Goal: Book appointment/travel/reservation

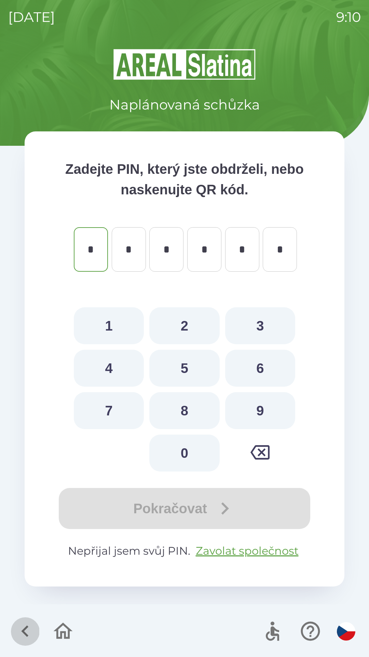
click at [26, 627] on icon "button" at bounding box center [24, 631] width 7 height 12
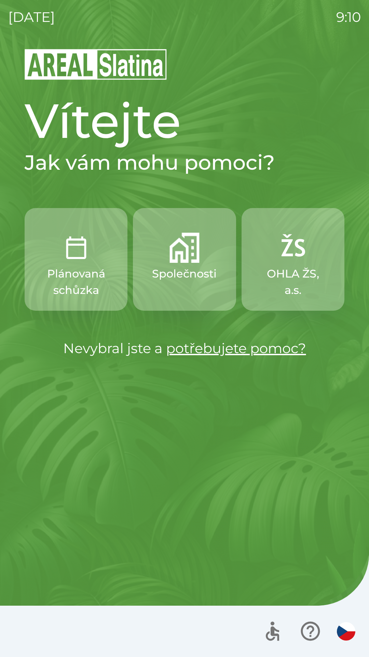
click at [187, 258] on img "button" at bounding box center [185, 248] width 30 height 30
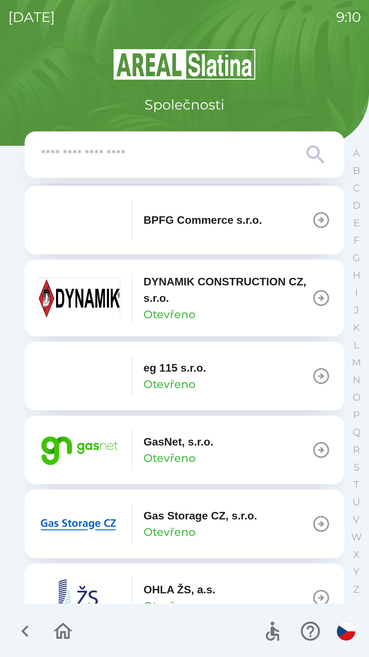
scroll to position [303, 0]
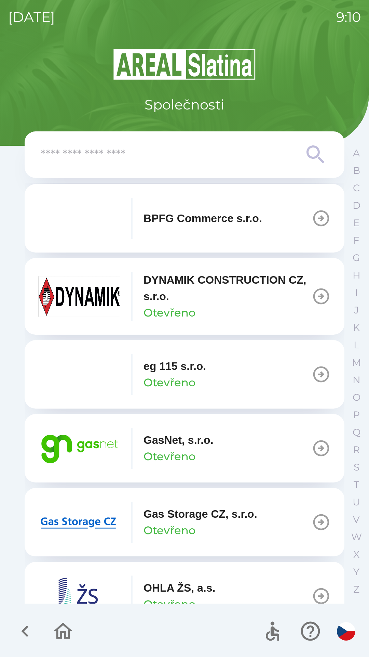
click at [314, 446] on icon "button" at bounding box center [321, 447] width 19 height 19
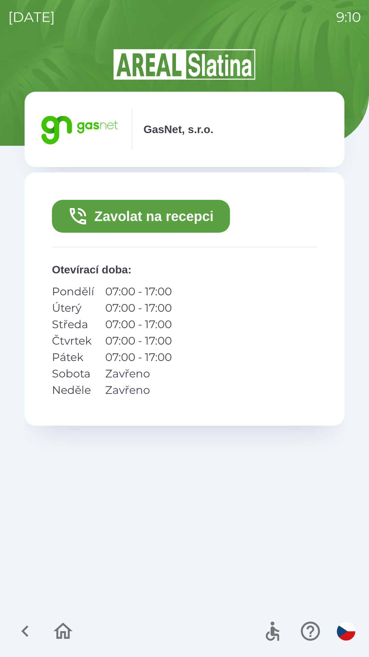
click at [166, 214] on button "Zavolat na recepci" at bounding box center [141, 216] width 178 height 33
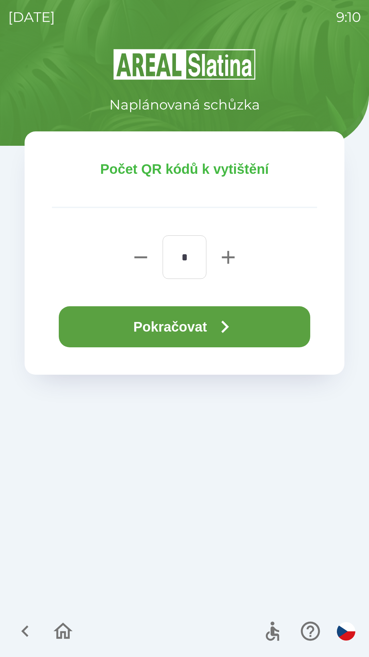
click at [203, 322] on button "Pokračovat" at bounding box center [185, 326] width 252 height 41
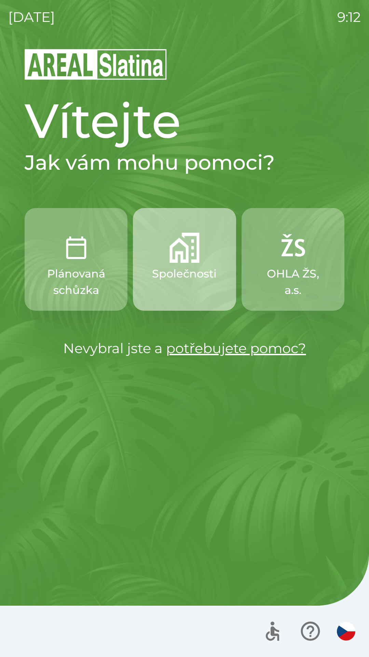
click at [195, 274] on p "Společnosti" at bounding box center [184, 273] width 65 height 16
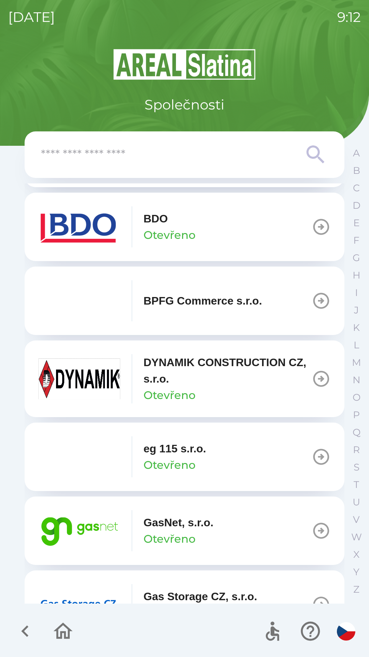
scroll to position [222, 0]
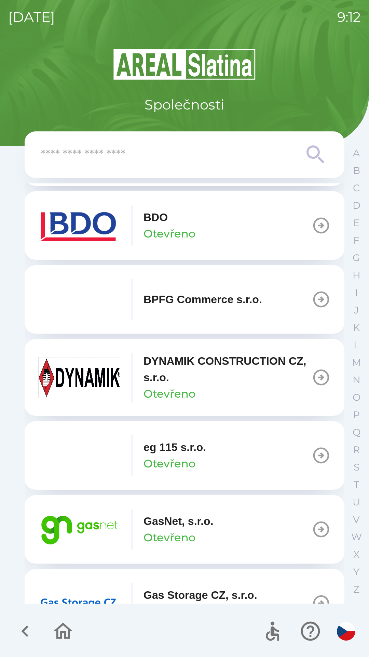
click at [157, 522] on p "GasNet, s.r.o." at bounding box center [179, 521] width 70 height 16
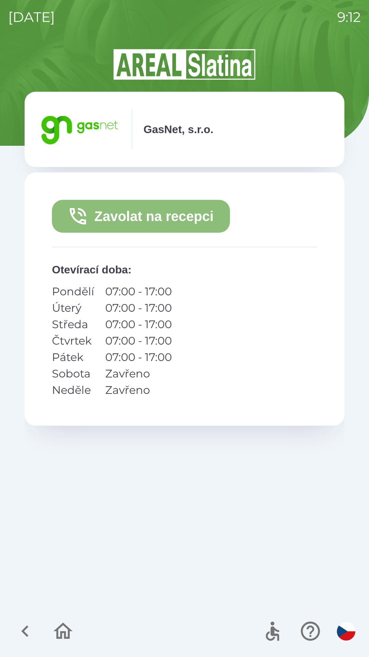
click at [157, 222] on button "Zavolat na recepci" at bounding box center [141, 216] width 178 height 33
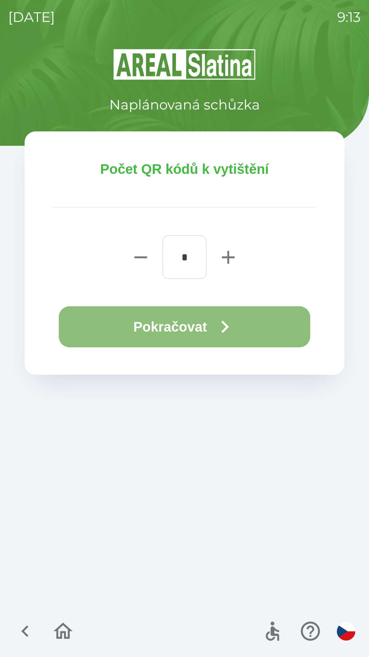
click at [185, 327] on button "Pokračovat" at bounding box center [185, 326] width 252 height 41
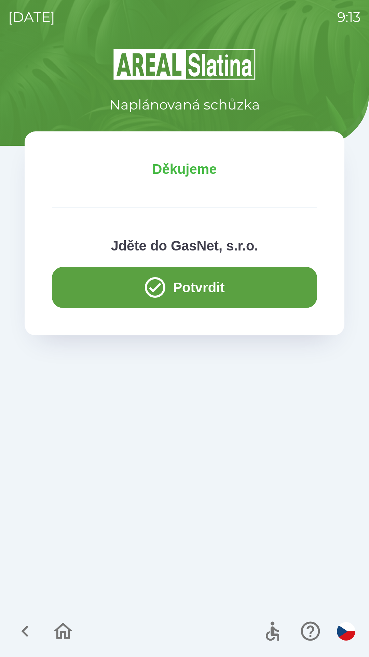
click at [200, 295] on button "Potvrdit" at bounding box center [184, 287] width 265 height 41
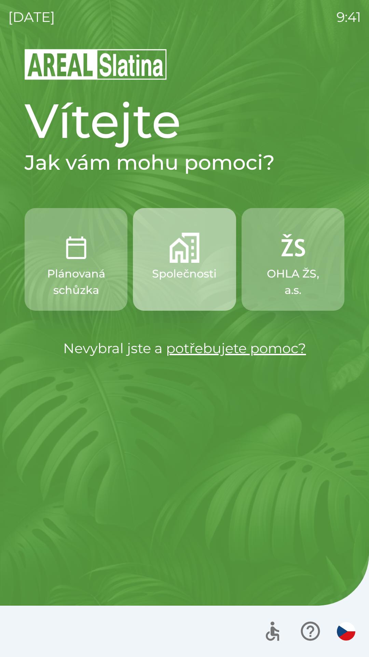
click at [186, 265] on p "Společnosti" at bounding box center [184, 273] width 65 height 16
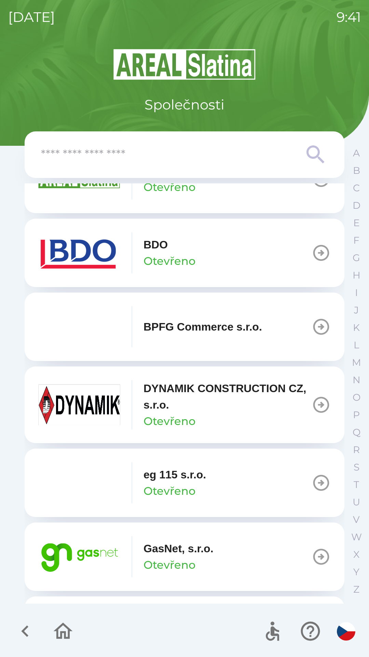
scroll to position [198, 0]
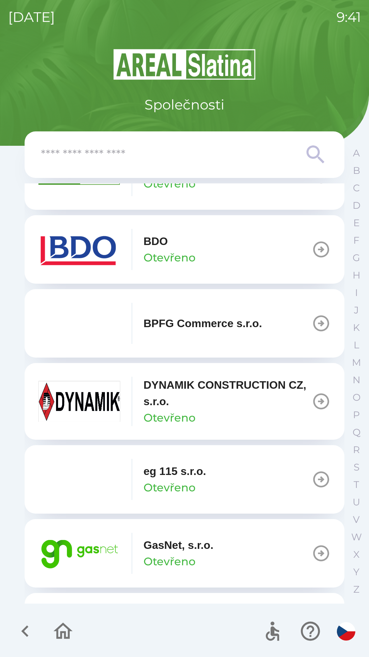
click at [314, 556] on icon "button" at bounding box center [321, 552] width 19 height 19
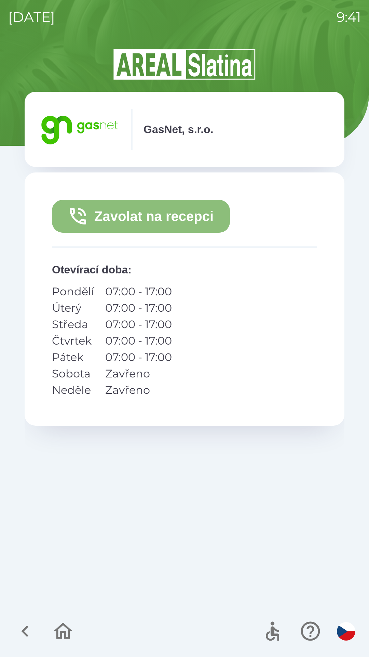
click at [159, 217] on button "Zavolat na recepci" at bounding box center [141, 216] width 178 height 33
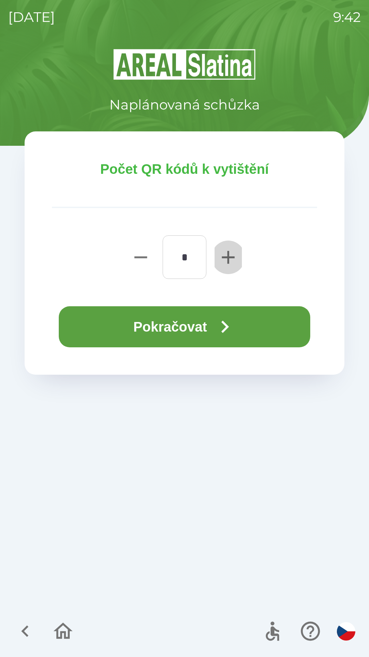
click at [229, 259] on icon "button" at bounding box center [229, 257] width 22 height 22
click at [229, 257] on icon "button" at bounding box center [228, 257] width 13 height 13
type input "*"
click at [210, 323] on button "Pokračovat" at bounding box center [185, 326] width 252 height 41
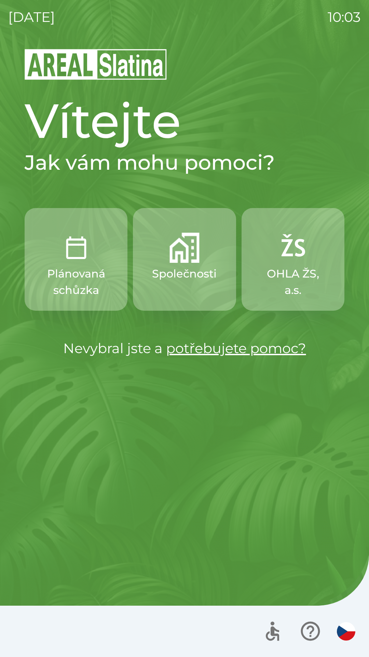
click at [186, 259] on img "button" at bounding box center [185, 248] width 30 height 30
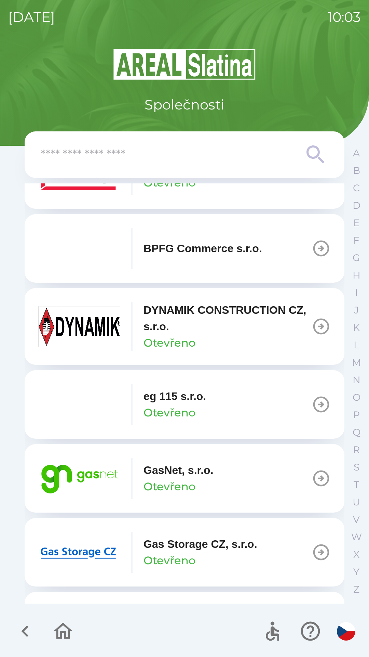
scroll to position [274, 0]
click at [243, 469] on button "GasNet, s.r.o. Otevřeno" at bounding box center [185, 477] width 320 height 68
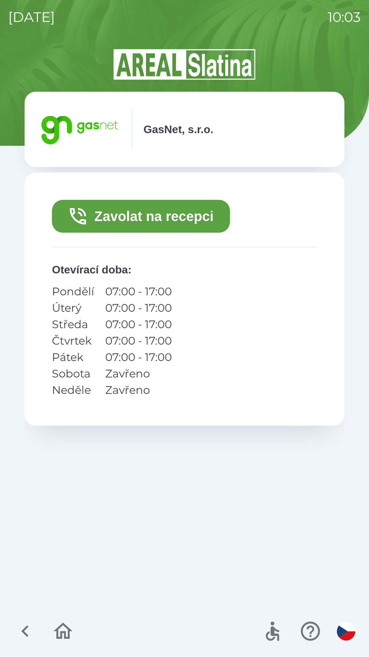
click at [174, 222] on button "Zavolat na recepci" at bounding box center [141, 216] width 178 height 33
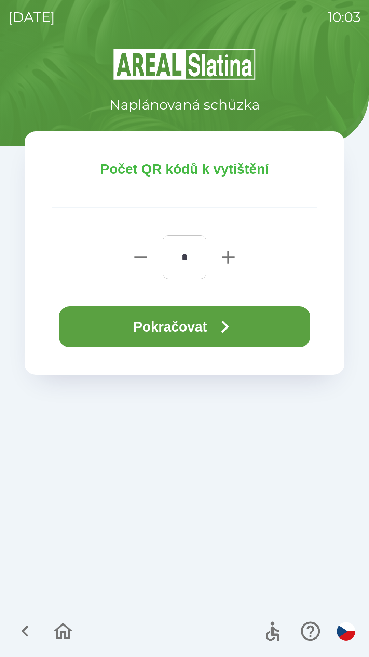
click at [194, 333] on button "Pokračovat" at bounding box center [185, 326] width 252 height 41
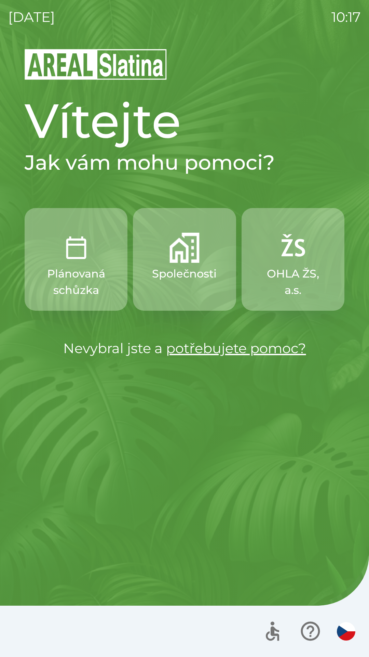
click at [68, 278] on p "Plánovaná schůzka" at bounding box center [76, 281] width 70 height 33
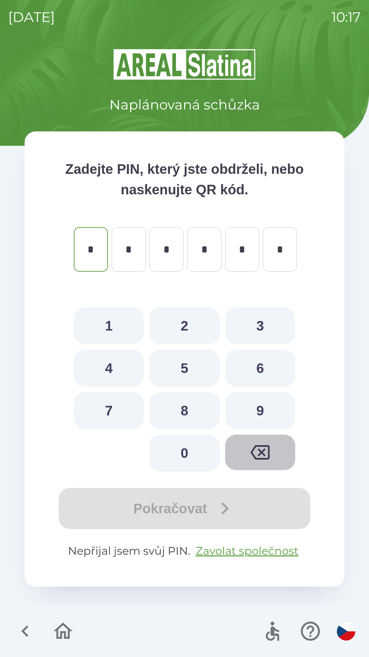
click at [251, 454] on icon "button" at bounding box center [260, 452] width 19 height 19
click at [26, 627] on icon "button" at bounding box center [24, 631] width 7 height 12
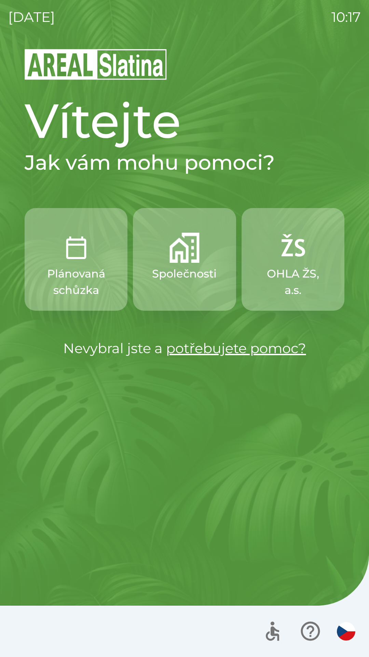
click at [186, 285] on button "Společnosti" at bounding box center [184, 259] width 103 height 103
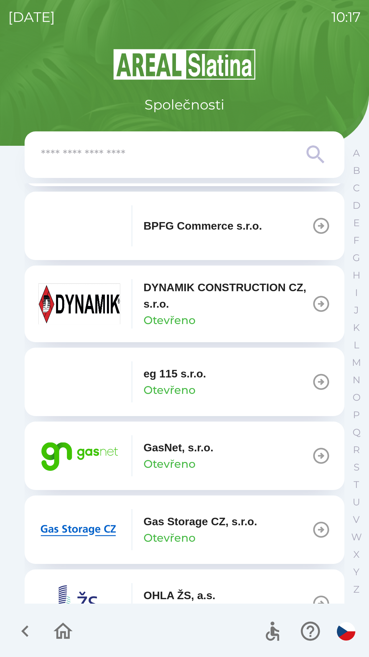
scroll to position [296, 0]
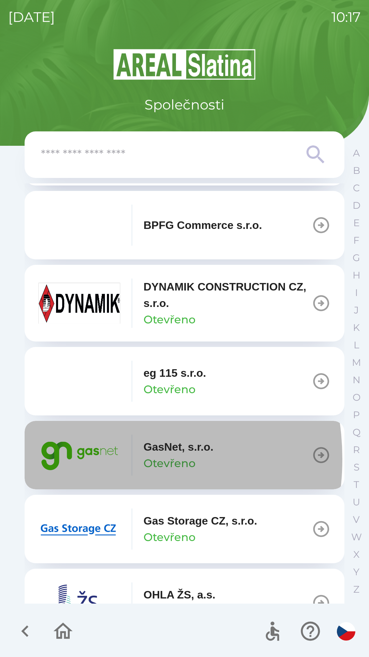
click at [82, 459] on img "button" at bounding box center [79, 454] width 82 height 41
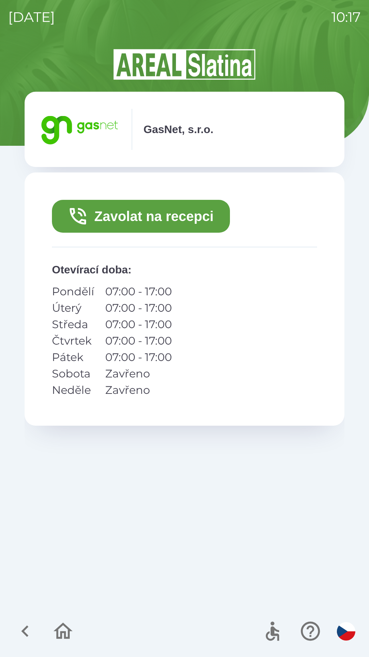
click at [63, 629] on icon "button" at bounding box center [63, 630] width 23 height 23
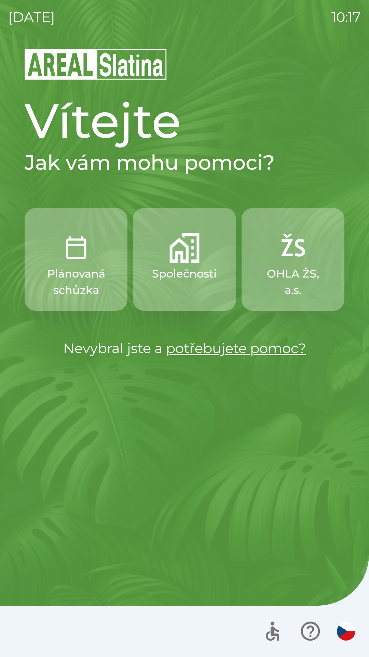
click at [195, 288] on button "Společnosti" at bounding box center [184, 259] width 103 height 103
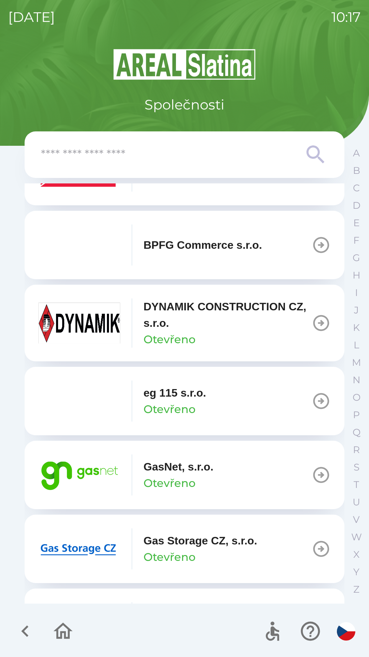
scroll to position [277, 0]
click at [175, 483] on p "Otevřeno" at bounding box center [170, 482] width 52 height 16
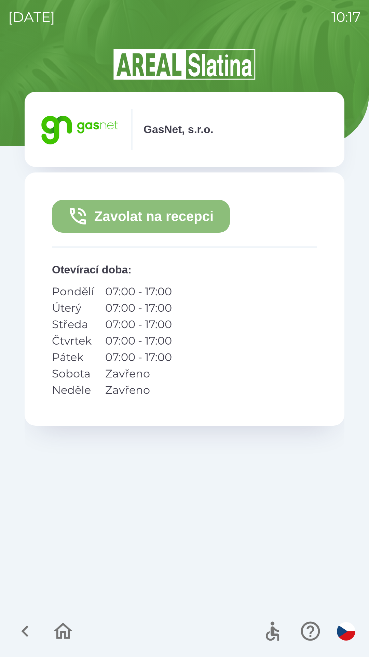
click at [167, 214] on button "Zavolat na recepci" at bounding box center [141, 216] width 178 height 33
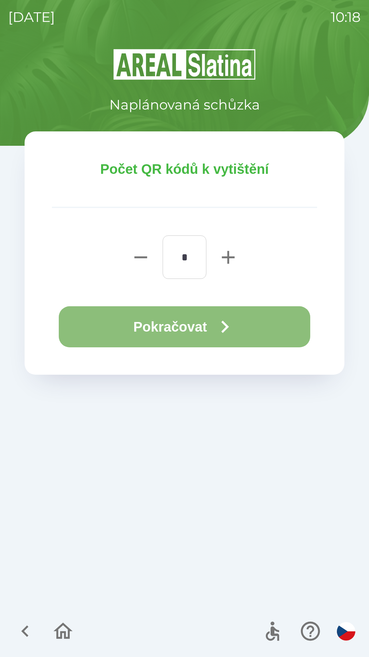
click at [209, 317] on button "Pokračovat" at bounding box center [185, 326] width 252 height 41
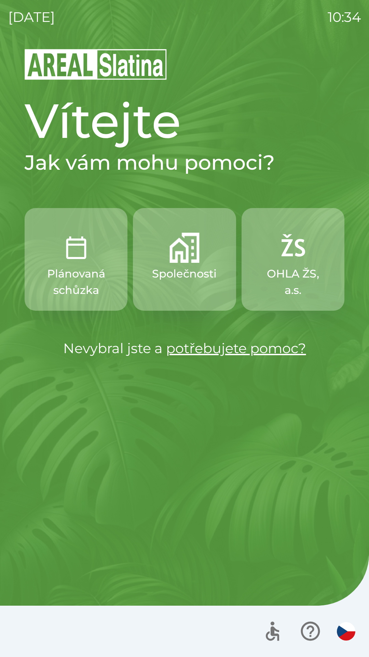
click at [69, 281] on p "Plánovaná schůzka" at bounding box center [76, 281] width 70 height 33
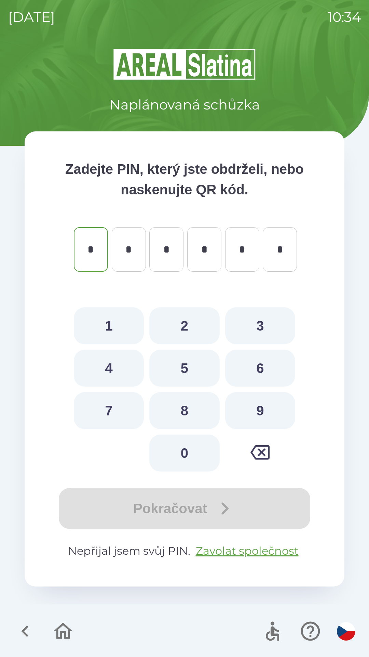
click at [255, 405] on button "9" at bounding box center [260, 410] width 70 height 37
type input "*"
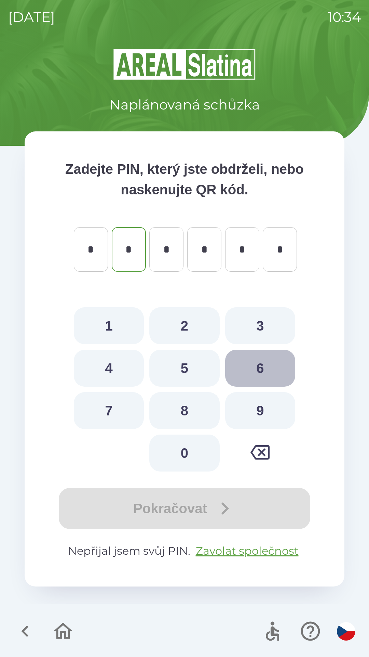
click at [252, 365] on button "6" at bounding box center [260, 368] width 70 height 37
type input "*"
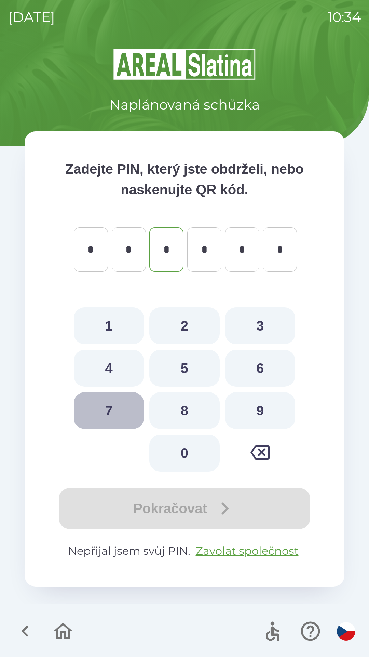
click at [111, 404] on button "7" at bounding box center [109, 410] width 70 height 37
type input "*"
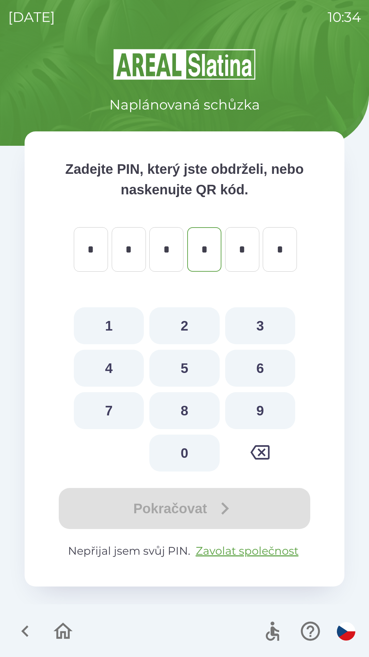
click at [105, 320] on button "1" at bounding box center [109, 325] width 70 height 37
type input "*"
click at [26, 628] on icon "button" at bounding box center [24, 631] width 7 height 12
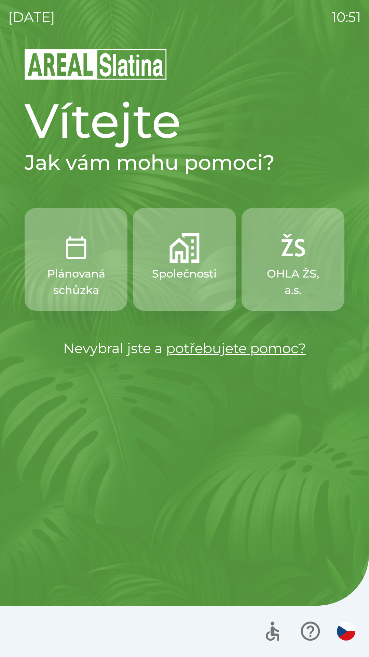
click at [77, 265] on button "Plánovaná schůzka" at bounding box center [76, 259] width 103 height 103
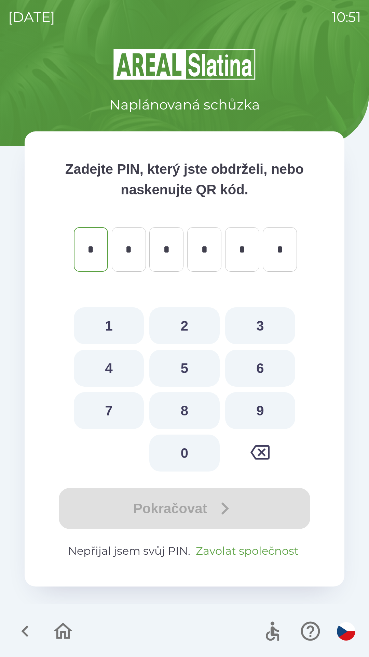
click at [229, 549] on button "Zavolat společnost" at bounding box center [247, 550] width 108 height 16
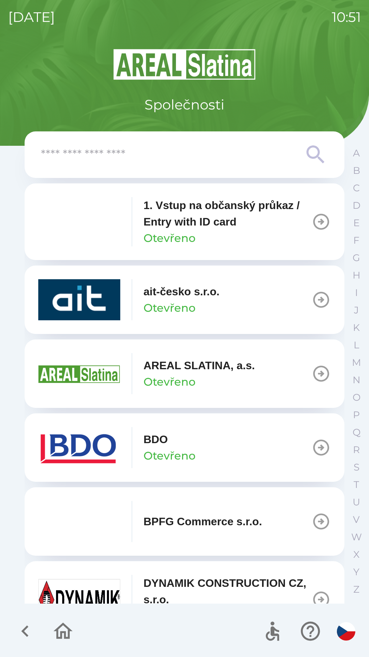
click at [187, 370] on p "AREAL SLATINA, a.s." at bounding box center [199, 365] width 111 height 16
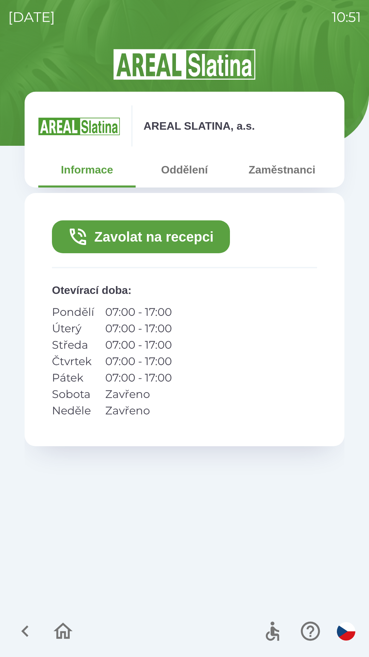
click at [154, 239] on button "Zavolat na recepci" at bounding box center [141, 236] width 178 height 33
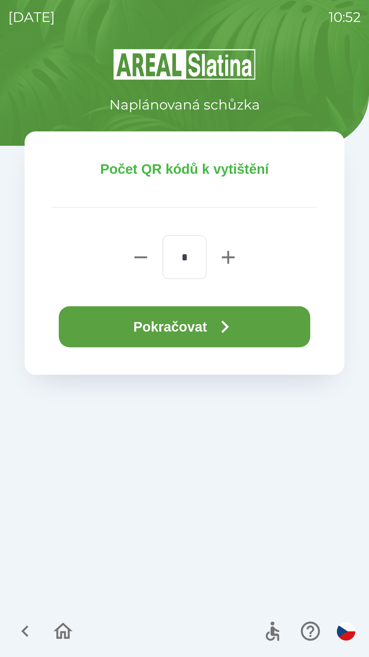
click at [167, 333] on button "Pokračovat" at bounding box center [185, 326] width 252 height 41
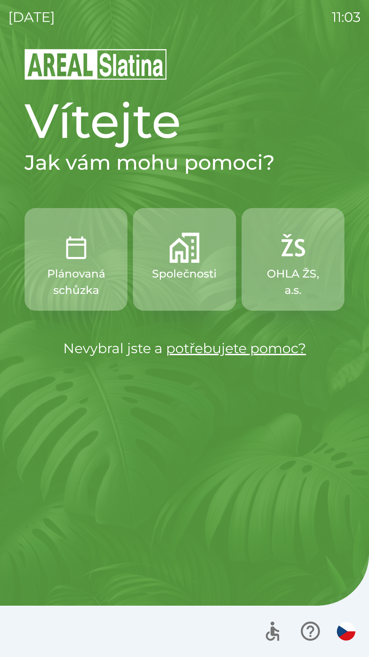
click at [189, 266] on p "Společnosti" at bounding box center [184, 273] width 65 height 16
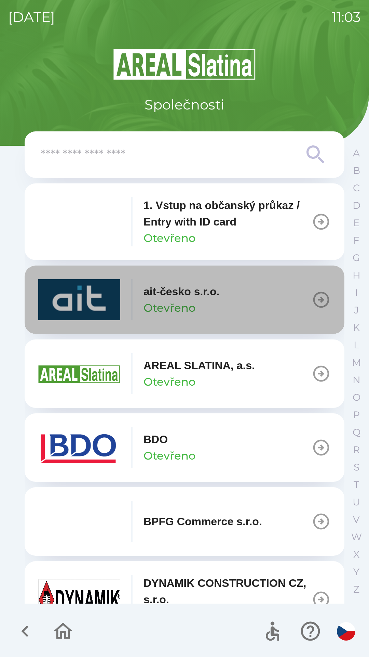
click at [316, 309] on icon "button" at bounding box center [321, 299] width 19 height 19
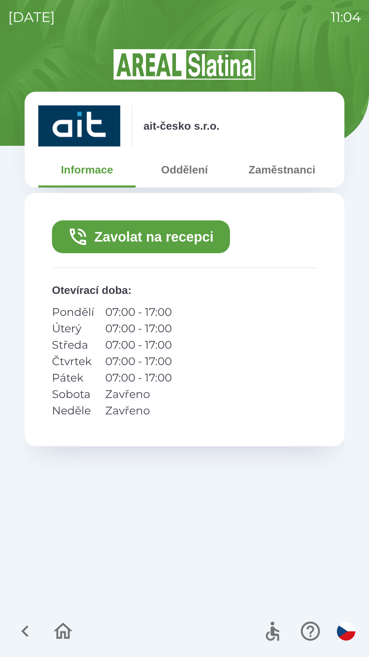
click at [140, 233] on button "Zavolat na recepci" at bounding box center [141, 236] width 178 height 33
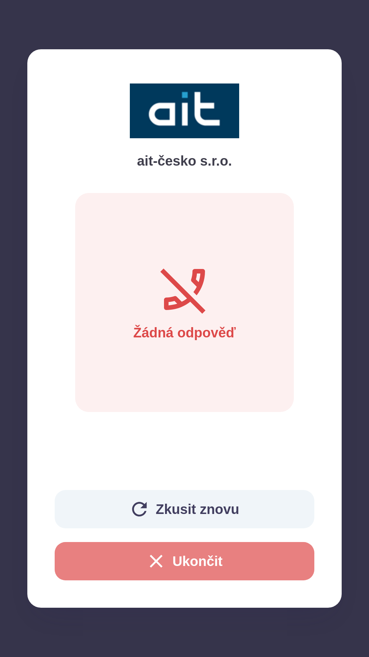
click at [187, 554] on button "Ukončit" at bounding box center [185, 561] width 260 height 38
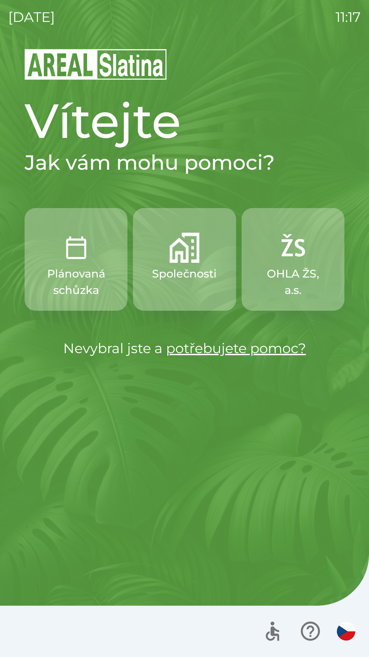
click at [288, 258] on img "button" at bounding box center [293, 248] width 30 height 30
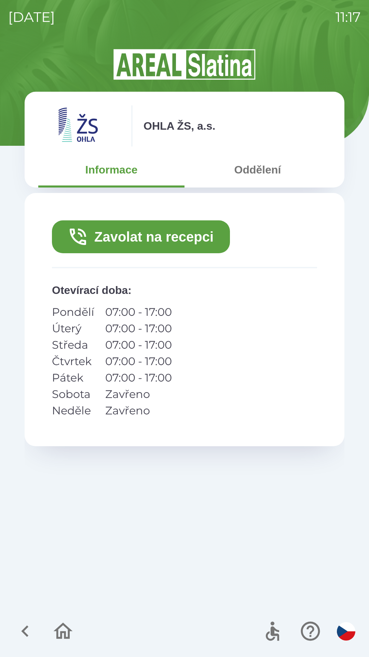
click at [259, 173] on button "Oddělení" at bounding box center [258, 169] width 146 height 25
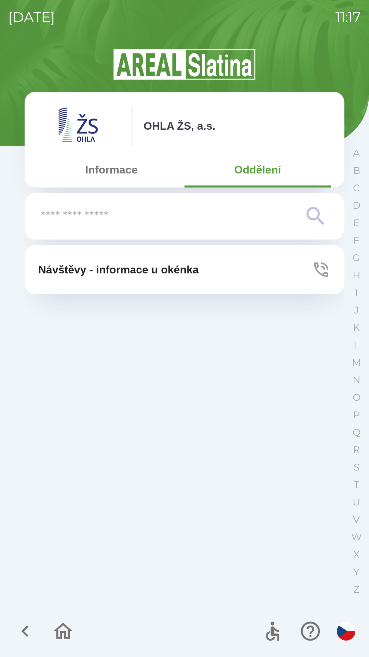
click at [293, 223] on input "text" at bounding box center [171, 216] width 260 height 19
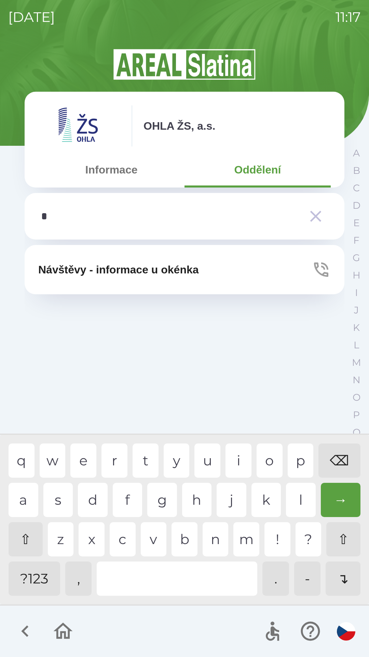
click at [145, 459] on div "t" at bounding box center [146, 460] width 26 height 34
click at [83, 466] on div "e" at bounding box center [83, 460] width 26 height 34
click at [122, 544] on div "c" at bounding box center [123, 539] width 26 height 34
click at [195, 502] on div "h" at bounding box center [197, 500] width 30 height 34
click at [297, 502] on div "l" at bounding box center [301, 500] width 30 height 34
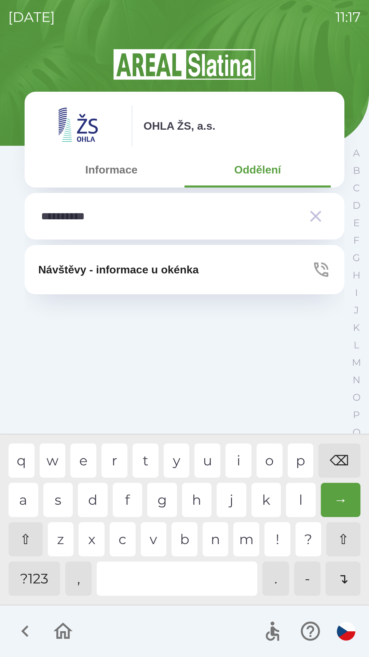
type input "**********"
click at [347, 503] on div "→" at bounding box center [341, 500] width 40 height 34
click at [346, 498] on div "→" at bounding box center [341, 500] width 40 height 34
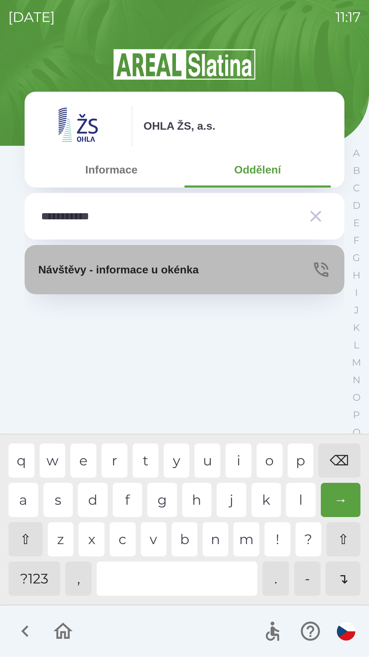
click at [327, 271] on icon "button" at bounding box center [321, 269] width 19 height 19
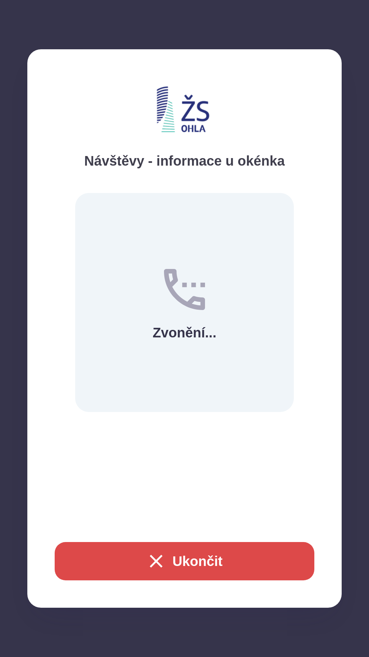
click at [207, 558] on button "Ukončit" at bounding box center [185, 561] width 260 height 38
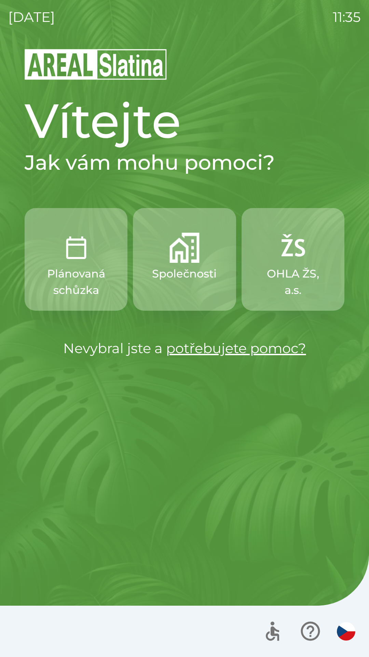
click at [200, 274] on p "Společnosti" at bounding box center [184, 273] width 65 height 16
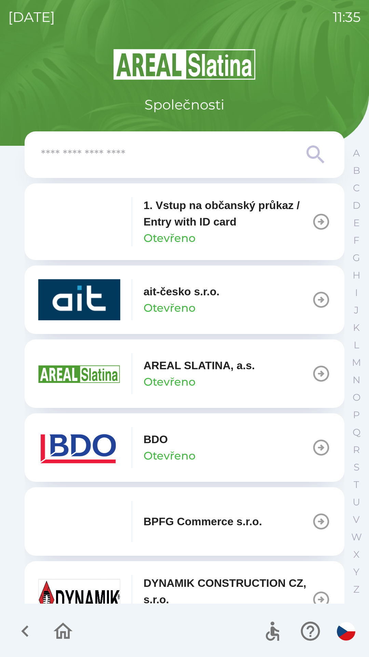
click at [98, 435] on img "button" at bounding box center [79, 447] width 82 height 41
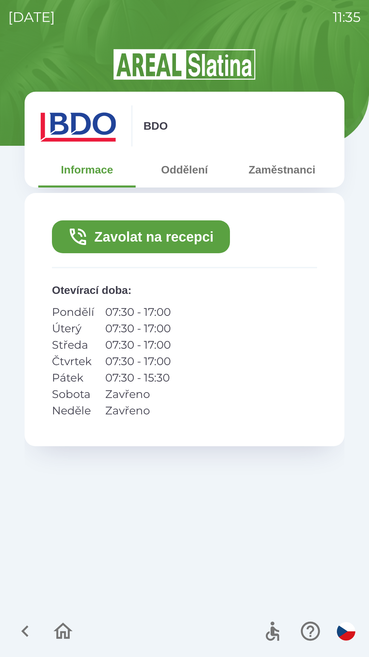
click at [180, 236] on button "Zavolat na recepci" at bounding box center [141, 236] width 178 height 33
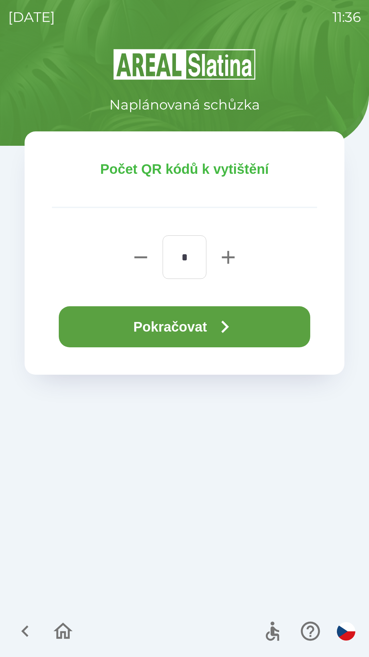
click at [200, 327] on button "Pokračovat" at bounding box center [185, 326] width 252 height 41
